Goal: Browse casually

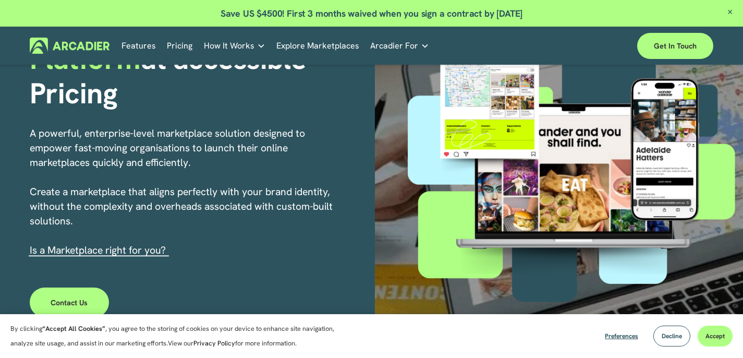
click at [712, 342] on button "Accept" at bounding box center [715, 336] width 35 height 21
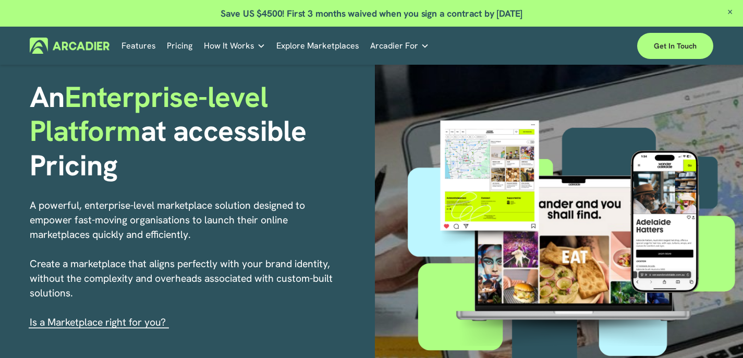
scroll to position [65, 0]
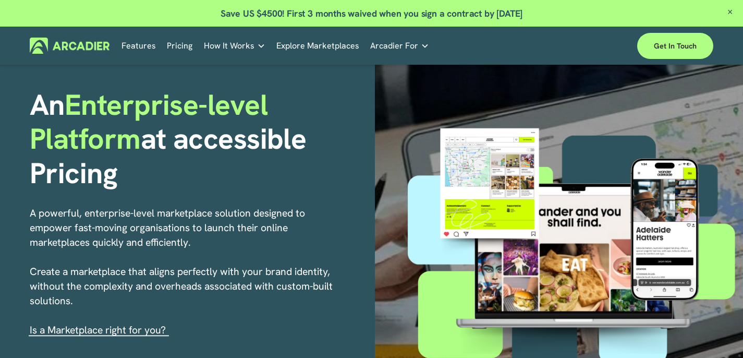
click at [79, 41] on img at bounding box center [70, 46] width 80 height 16
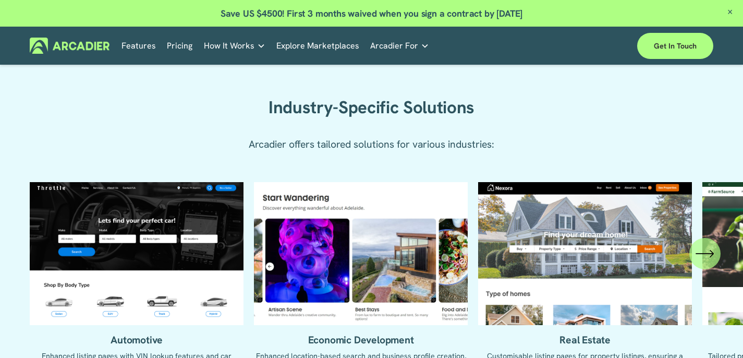
scroll to position [899, 0]
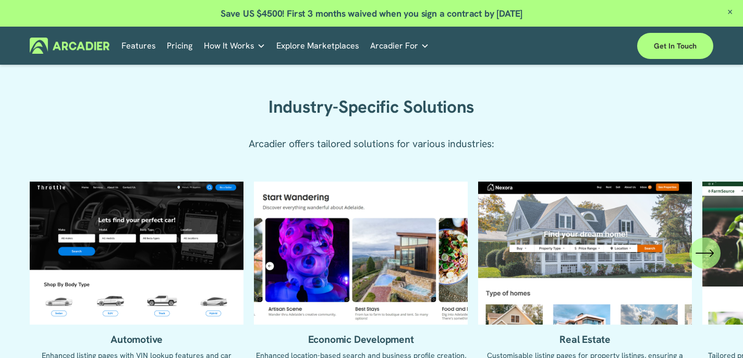
click at [92, 45] on img at bounding box center [70, 46] width 80 height 16
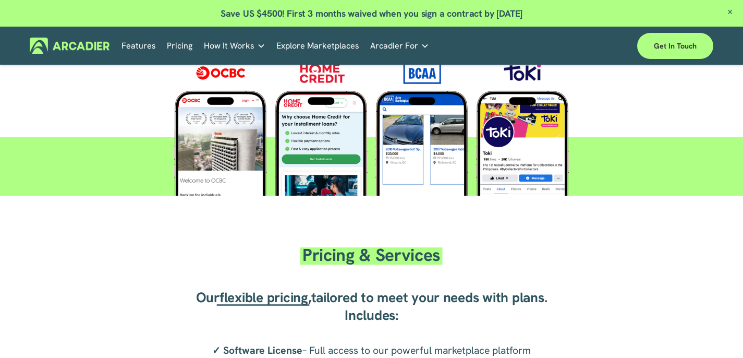
scroll to position [1326, 0]
